Goal: Information Seeking & Learning: Learn about a topic

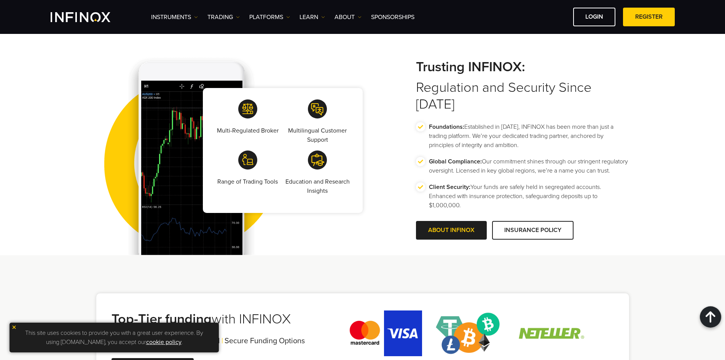
scroll to position [1409, 0]
